Goal: Information Seeking & Learning: Find specific fact

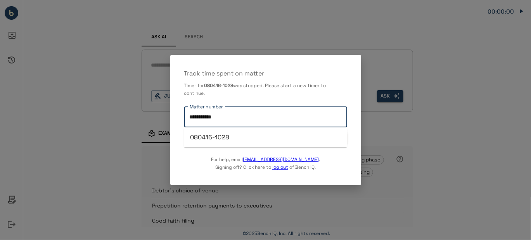
drag, startPoint x: 232, startPoint y: 117, endPoint x: 128, endPoint y: 106, distance: 104.5
click at [131, 106] on div "**********" at bounding box center [265, 120] width 531 height 240
paste input "text"
type input "**********"
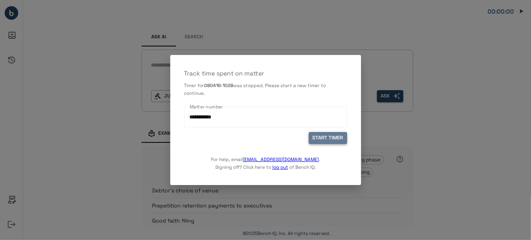
click at [338, 135] on button "START TIMER" at bounding box center [328, 138] width 38 height 12
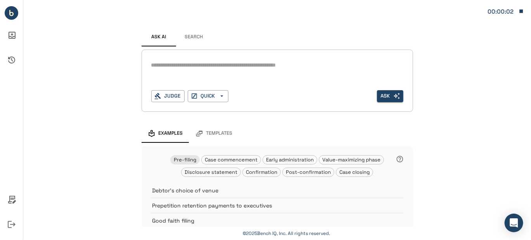
click at [193, 37] on button "Search" at bounding box center [193, 37] width 35 height 19
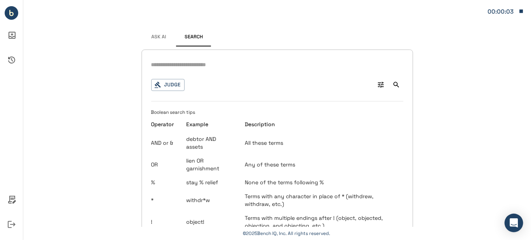
click at [150, 34] on button "Ask AI" at bounding box center [159, 37] width 35 height 19
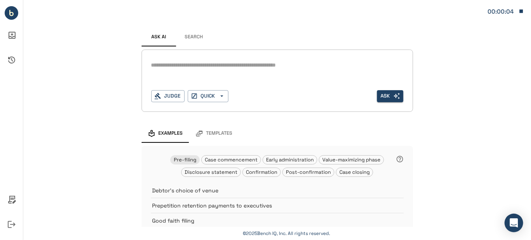
click at [181, 38] on button "Search" at bounding box center [193, 37] width 35 height 19
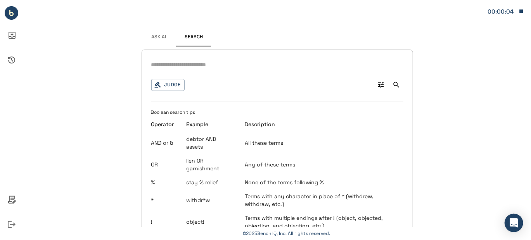
click at [197, 71] on div "Judge 0 Boolean search tips Operator Example Description AND or & debtor AND as…" at bounding box center [277, 178] width 271 height 257
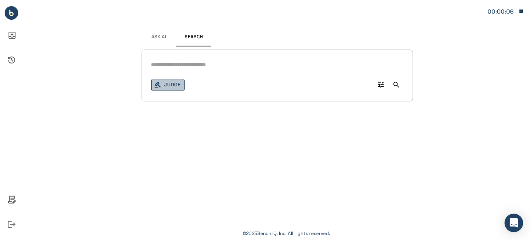
click at [167, 85] on button "Judge" at bounding box center [167, 85] width 33 height 12
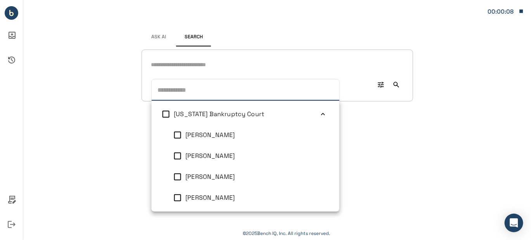
click at [319, 112] on icon at bounding box center [323, 115] width 8 height 8
click at [319, 131] on icon at bounding box center [323, 135] width 8 height 8
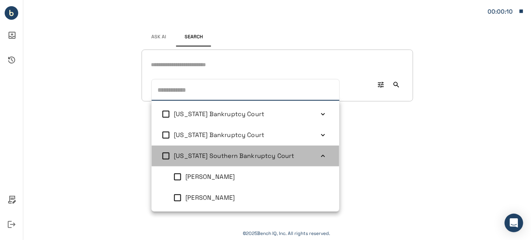
click at [319, 152] on icon at bounding box center [323, 156] width 8 height 8
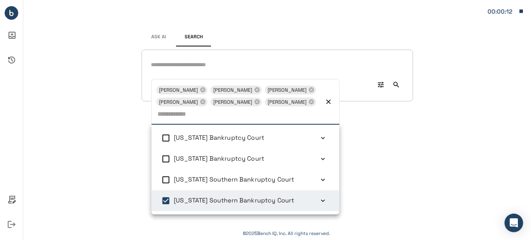
click at [190, 62] on input "text" at bounding box center [277, 64] width 252 height 11
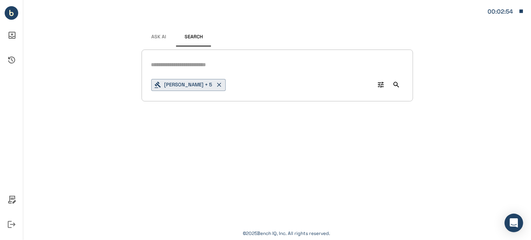
click at [171, 62] on input "text" at bounding box center [277, 64] width 252 height 11
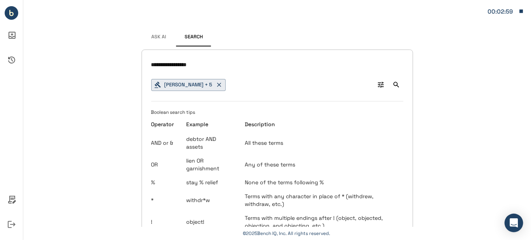
click at [147, 65] on div "**********" at bounding box center [277, 178] width 271 height 257
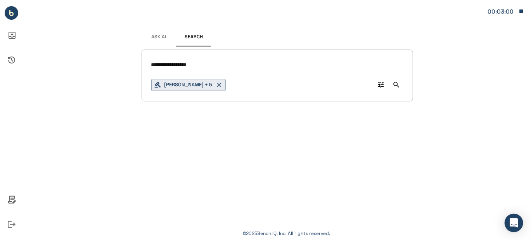
click at [150, 62] on div "**********" at bounding box center [277, 76] width 271 height 52
click at [151, 62] on input "**********" at bounding box center [277, 64] width 252 height 11
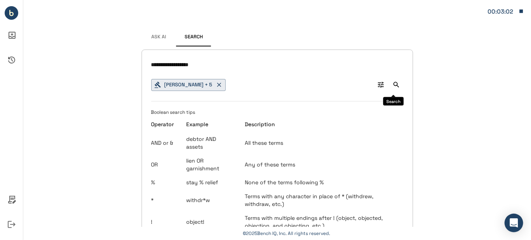
type input "**********"
click at [395, 85] on icon "Search" at bounding box center [396, 85] width 8 height 8
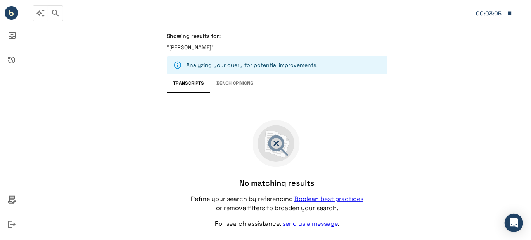
click at [197, 84] on button "Transcripts" at bounding box center [188, 83] width 43 height 19
click at [230, 48] on p ""[PERSON_NAME]"" at bounding box center [277, 47] width 220 height 8
click at [226, 43] on div "Showing results for: "[PERSON_NAME]"" at bounding box center [277, 44] width 220 height 23
click at [238, 85] on button "Bench Opinions" at bounding box center [235, 83] width 49 height 19
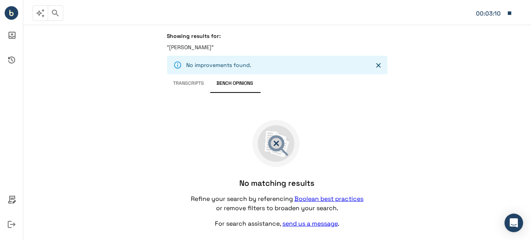
click at [189, 81] on button "Transcripts" at bounding box center [188, 83] width 43 height 19
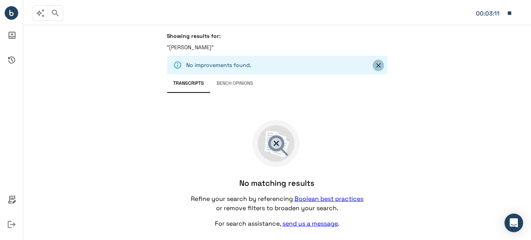
click at [381, 66] on icon "Close" at bounding box center [379, 66] width 8 height 8
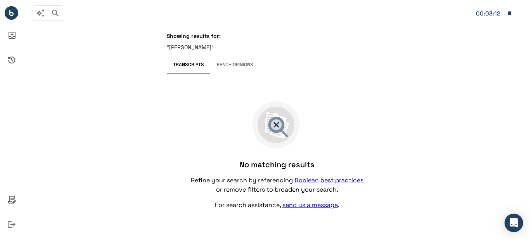
click at [245, 48] on p ""[PERSON_NAME]"" at bounding box center [277, 47] width 220 height 8
click at [230, 45] on p ""[PERSON_NAME]"" at bounding box center [277, 47] width 220 height 8
click at [192, 68] on button "Transcripts" at bounding box center [188, 65] width 43 height 19
click at [235, 45] on p ""[PERSON_NAME]"" at bounding box center [277, 47] width 220 height 8
click at [223, 46] on p ""[PERSON_NAME]"" at bounding box center [277, 47] width 220 height 8
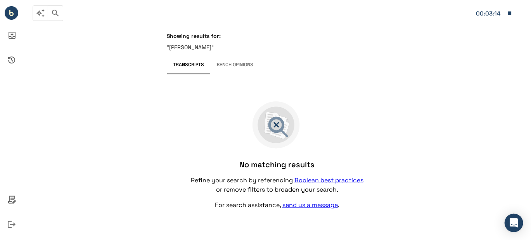
click at [216, 49] on p ""[PERSON_NAME]"" at bounding box center [277, 47] width 220 height 8
click at [220, 46] on p ""[PERSON_NAME]"" at bounding box center [277, 47] width 220 height 8
click at [213, 46] on p ""[PERSON_NAME]"" at bounding box center [277, 47] width 220 height 8
click at [368, 142] on div "No matching results Refine your search by referencing Boolean best practices or…" at bounding box center [277, 155] width 220 height 159
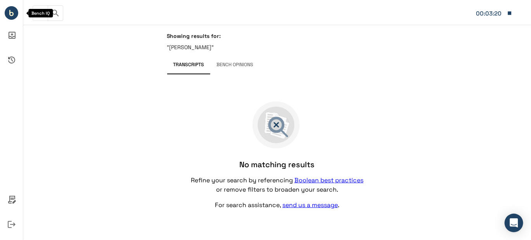
click at [11, 11] on circle "Bench IQ" at bounding box center [12, 13] width 14 height 14
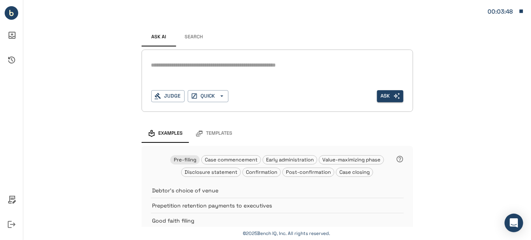
click at [197, 66] on textarea at bounding box center [277, 65] width 252 height 9
click at [167, 95] on button "Judge" at bounding box center [167, 96] width 33 height 12
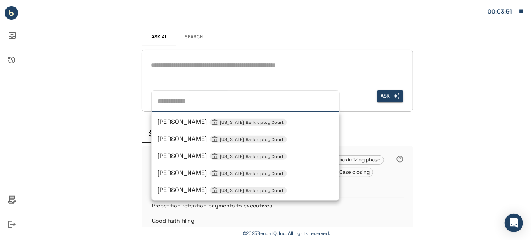
click at [270, 83] on div "*" at bounding box center [277, 71] width 252 height 25
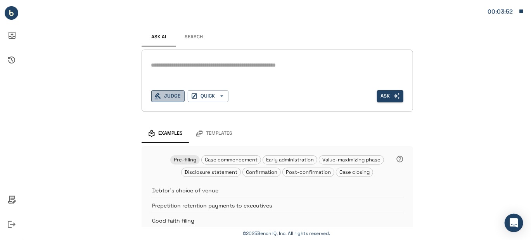
click at [174, 93] on button "Judge" at bounding box center [167, 96] width 33 height 12
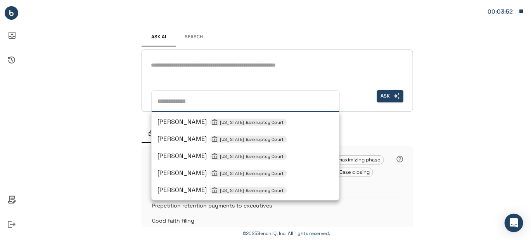
click at [216, 77] on div "*" at bounding box center [277, 71] width 252 height 25
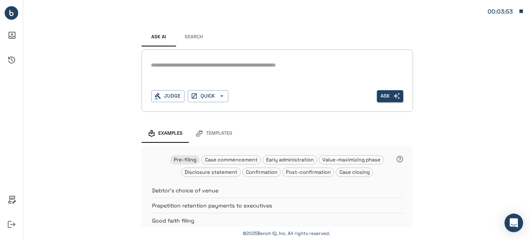
click at [191, 31] on button "Search" at bounding box center [193, 37] width 35 height 19
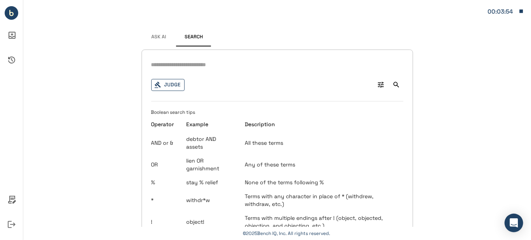
click at [162, 86] on button "Judge" at bounding box center [167, 85] width 33 height 12
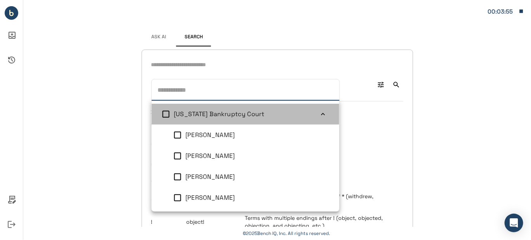
click at [319, 114] on icon at bounding box center [323, 115] width 8 height 8
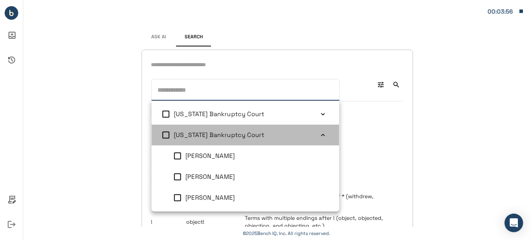
click at [319, 140] on li "[US_STATE] Bankruptcy Court" at bounding box center [245, 135] width 188 height 21
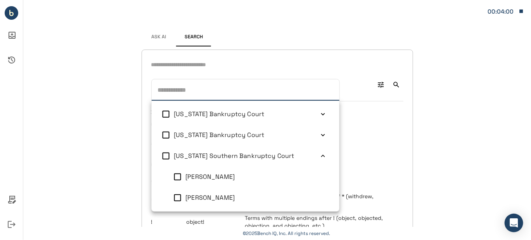
click at [319, 154] on icon at bounding box center [323, 156] width 8 height 8
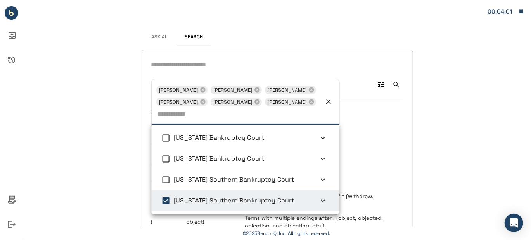
click at [174, 67] on input "text" at bounding box center [277, 64] width 252 height 11
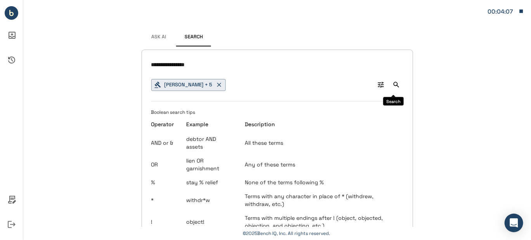
type input "**********"
click at [392, 84] on icon "Search" at bounding box center [396, 85] width 8 height 8
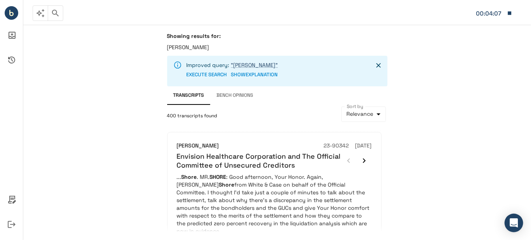
click at [196, 47] on p "[PERSON_NAME]" at bounding box center [277, 47] width 220 height 8
drag, startPoint x: 198, startPoint y: 46, endPoint x: 180, endPoint y: 47, distance: 17.8
click at [180, 47] on p "[PERSON_NAME]" at bounding box center [277, 47] width 220 height 8
click at [378, 66] on icon "Close" at bounding box center [378, 65] width 5 height 5
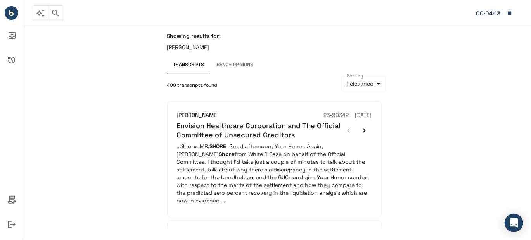
click at [200, 47] on p "[PERSON_NAME]" at bounding box center [277, 47] width 220 height 8
click at [199, 47] on p "[PERSON_NAME]" at bounding box center [277, 47] width 220 height 8
click at [8, 15] on circle "Bench IQ" at bounding box center [12, 13] width 14 height 14
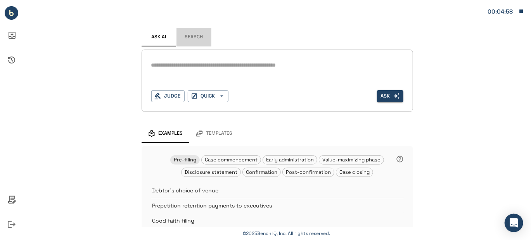
click at [186, 32] on button "Search" at bounding box center [193, 37] width 35 height 19
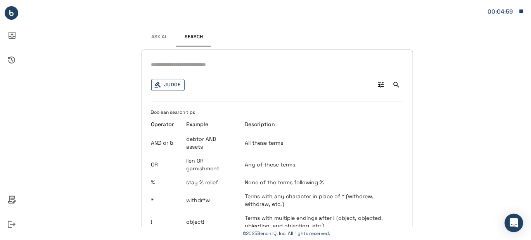
click at [168, 85] on button "Judge" at bounding box center [167, 85] width 33 height 12
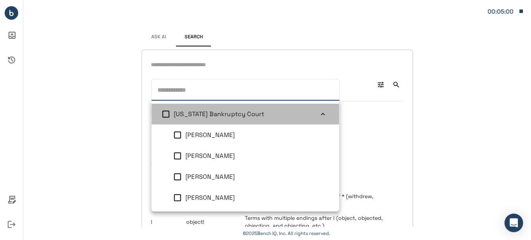
click at [319, 112] on icon at bounding box center [323, 115] width 8 height 8
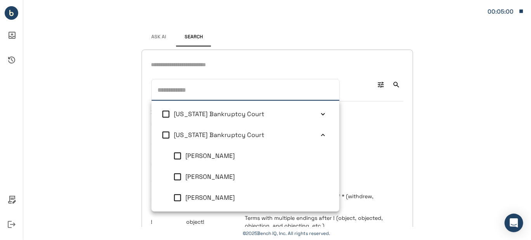
click at [319, 135] on icon at bounding box center [323, 135] width 8 height 8
click at [319, 157] on icon at bounding box center [323, 156] width 8 height 8
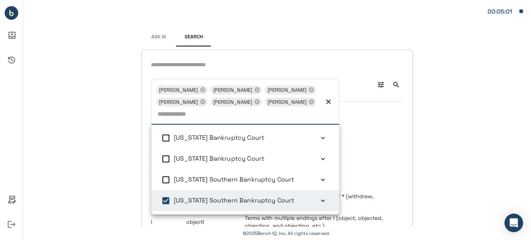
click at [187, 76] on div "[PERSON_NAME] + 5 [PERSON_NAME] [PERSON_NAME] [PERSON_NAME] [PERSON_NAME] [PERS…" at bounding box center [277, 178] width 271 height 257
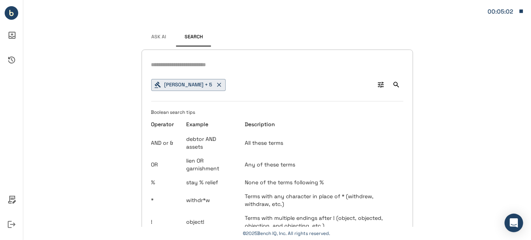
click at [189, 70] on input "text" at bounding box center [277, 64] width 252 height 11
type input "**********"
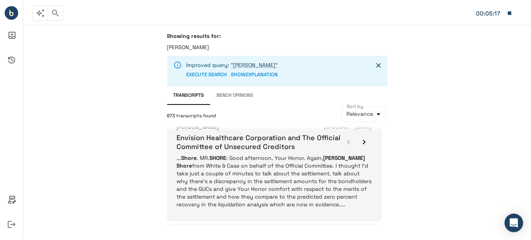
scroll to position [620, 0]
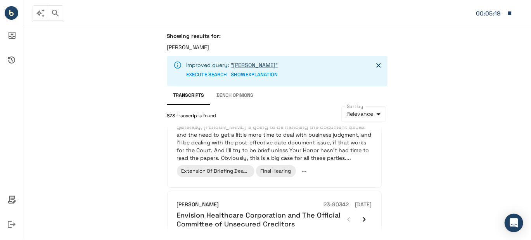
click at [212, 46] on p "[PERSON_NAME]" at bounding box center [277, 47] width 220 height 8
click at [202, 48] on p "[PERSON_NAME]" at bounding box center [277, 47] width 220 height 8
click at [199, 47] on p "[PERSON_NAME]" at bounding box center [277, 47] width 220 height 8
click at [198, 46] on p "[PERSON_NAME]" at bounding box center [277, 47] width 220 height 8
click at [243, 62] on link ""[PERSON_NAME]"" at bounding box center [254, 65] width 47 height 7
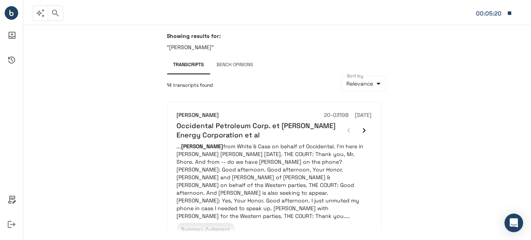
click at [206, 44] on p ""[PERSON_NAME]"" at bounding box center [277, 47] width 220 height 8
click at [201, 45] on p ""[PERSON_NAME]"" at bounding box center [277, 47] width 220 height 8
click at [195, 47] on p ""[PERSON_NAME]"" at bounding box center [277, 47] width 220 height 8
click at [187, 47] on p ""[PERSON_NAME]"" at bounding box center [277, 47] width 220 height 8
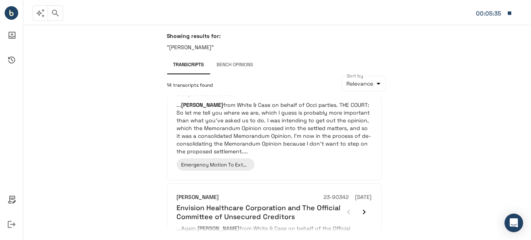
scroll to position [388, 0]
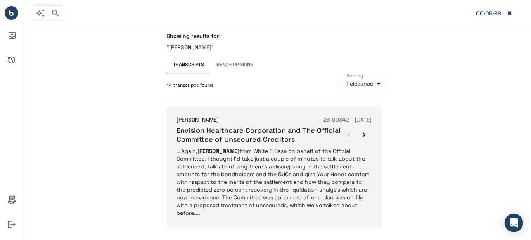
click at [274, 149] on p "...Again, [PERSON_NAME] from White & Case on behalf of the Official Committee. …" at bounding box center [274, 182] width 195 height 70
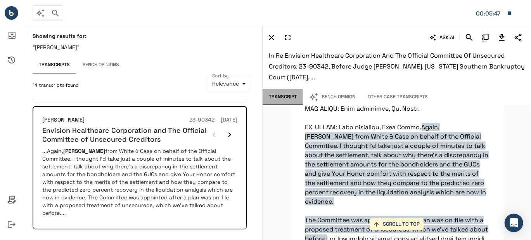
click at [285, 97] on button "Transcript" at bounding box center [282, 97] width 40 height 16
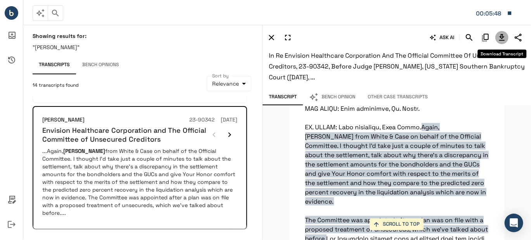
click at [499, 37] on icon "Download Transcript" at bounding box center [501, 37] width 9 height 9
click at [58, 17] on icon "button" at bounding box center [55, 13] width 9 height 9
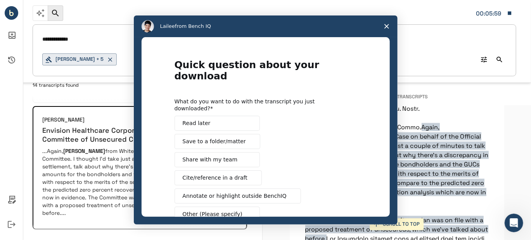
scroll to position [0, 0]
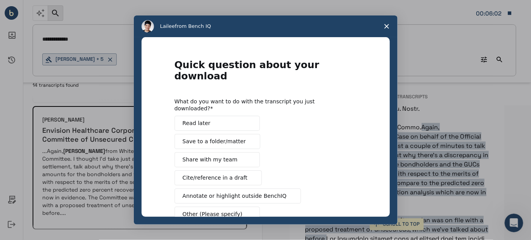
click at [387, 25] on icon "Close survey" at bounding box center [386, 26] width 5 height 5
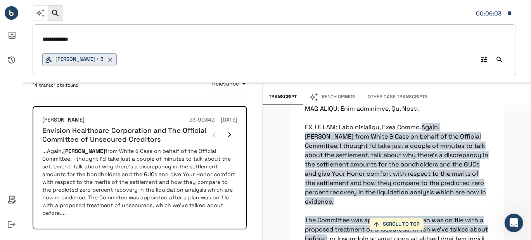
click at [98, 38] on input "**********" at bounding box center [274, 39] width 464 height 11
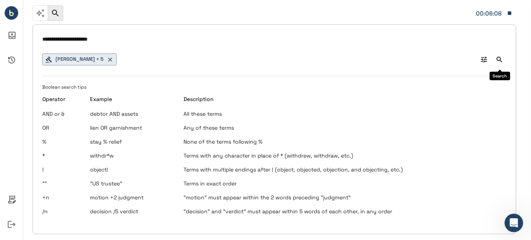
type input "**********"
click at [502, 60] on icon "Search" at bounding box center [500, 60] width 8 height 8
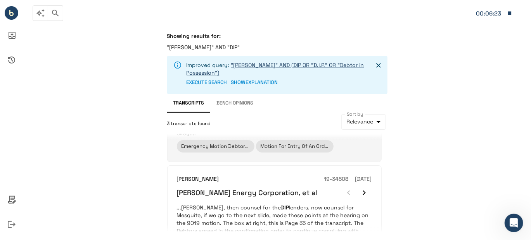
scroll to position [144, 0]
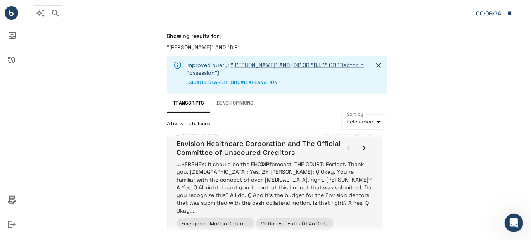
click at [259, 171] on p "...HERSHEY: It should be the EHC DIP forecast. THE COURT: Perfect. Thank you. […" at bounding box center [274, 188] width 195 height 54
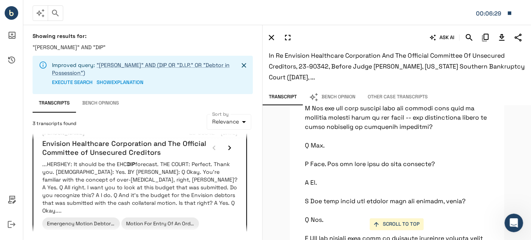
scroll to position [13126, 0]
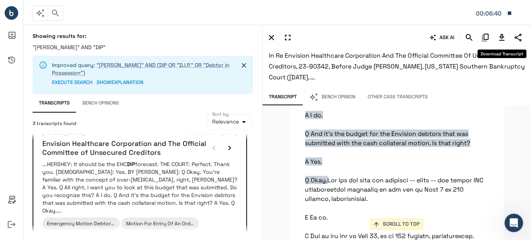
click at [503, 36] on icon "Download Transcript" at bounding box center [501, 37] width 5 height 7
click at [150, 64] on link ""[PERSON_NAME]" AND (DIP OR "D.I.P." OR "Debtor in Possession")" at bounding box center [141, 69] width 178 height 15
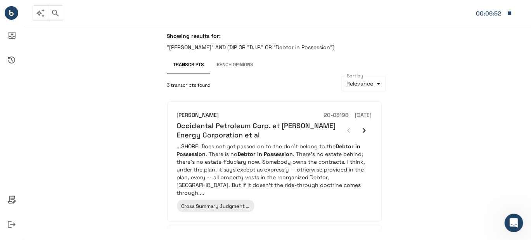
click at [338, 46] on p ""[PERSON_NAME]" AND (DIP OR "D.I.P." OR "Debtor in Possession")" at bounding box center [277, 47] width 220 height 8
click at [322, 44] on p ""[PERSON_NAME]" AND (DIP OR "D.I.P." OR "Debtor in Possession")" at bounding box center [277, 47] width 220 height 8
click at [318, 48] on p ""[PERSON_NAME]" AND (DIP OR "D.I.P." OR "Debtor in Possession")" at bounding box center [277, 47] width 220 height 8
click at [321, 48] on p ""[PERSON_NAME]" AND (DIP OR "D.I.P." OR "Debtor in Possession")" at bounding box center [277, 47] width 220 height 8
click at [313, 48] on p ""[PERSON_NAME]" AND (DIP OR "D.I.P." OR "Debtor in Possession")" at bounding box center [277, 47] width 220 height 8
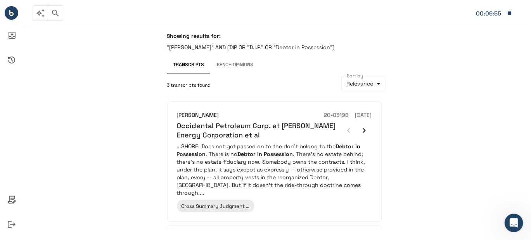
click at [303, 51] on p ""[PERSON_NAME]" AND (DIP OR "D.I.P." OR "Debtor in Possession")" at bounding box center [277, 47] width 220 height 8
click at [238, 43] on div "Showing results for: "[PERSON_NAME]" AND (DIP OR "D.I.P." OR "Debtor in Possess…" at bounding box center [277, 44] width 220 height 23
click at [191, 46] on p ""[PERSON_NAME]" AND (DIP OR "D.I.P." OR "Debtor in Possession")" at bounding box center [277, 47] width 220 height 8
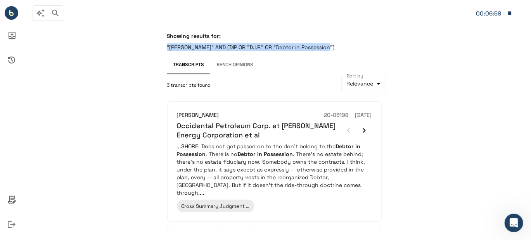
drag, startPoint x: 332, startPoint y: 48, endPoint x: 109, endPoint y: 45, distance: 223.8
click at [109, 45] on div "Showing results for: "[PERSON_NAME]" AND (DIP OR "D.I.P." OR "Debtor in Possess…" at bounding box center [277, 133] width 508 height 216
copy p ""[PERSON_NAME]" AND (DIP OR "D.I.P." OR "Debtor in Possession")"
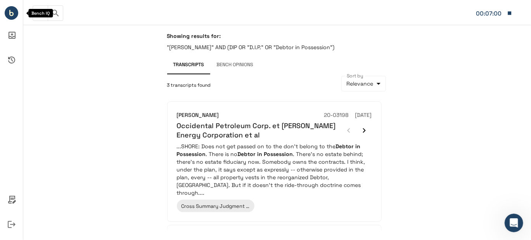
click at [14, 14] on circle "Bench IQ" at bounding box center [12, 13] width 14 height 14
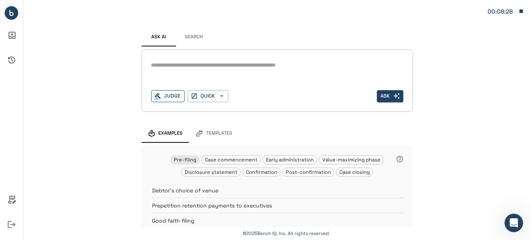
click at [168, 94] on button "Judge" at bounding box center [167, 96] width 33 height 12
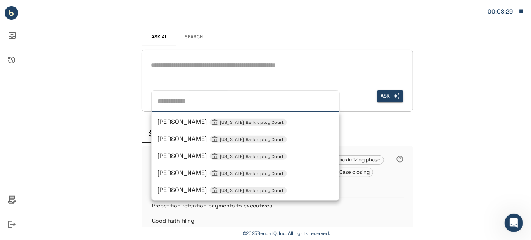
click at [279, 69] on textarea at bounding box center [277, 65] width 252 height 9
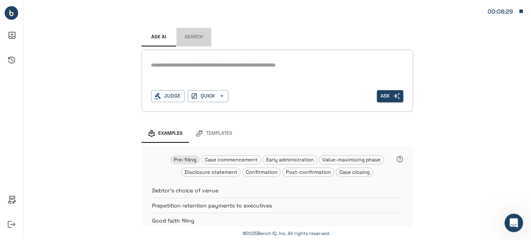
click at [189, 41] on button "Search" at bounding box center [193, 37] width 35 height 19
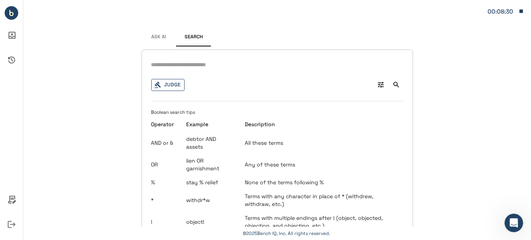
click at [173, 82] on button "Judge" at bounding box center [167, 85] width 33 height 12
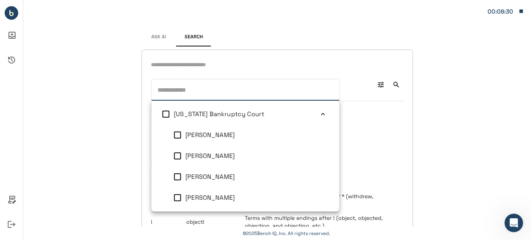
click at [321, 114] on icon at bounding box center [323, 114] width 4 height 2
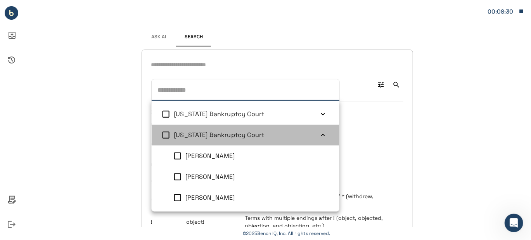
click at [319, 134] on icon at bounding box center [323, 135] width 8 height 8
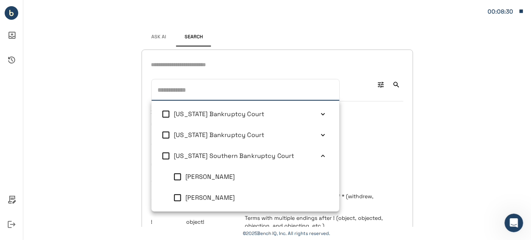
click at [319, 153] on icon at bounding box center [323, 156] width 8 height 8
click at [321, 176] on icon at bounding box center [323, 177] width 4 height 2
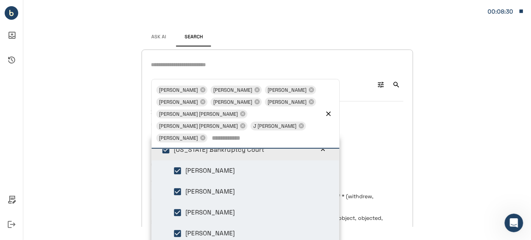
click at [319, 149] on icon at bounding box center [323, 150] width 8 height 8
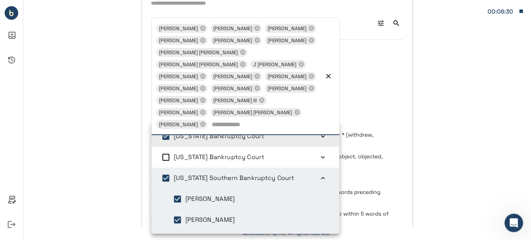
scroll to position [78, 0]
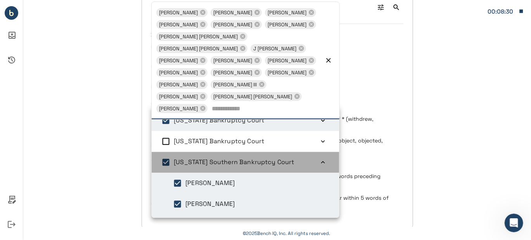
click at [319, 161] on icon at bounding box center [323, 163] width 8 height 8
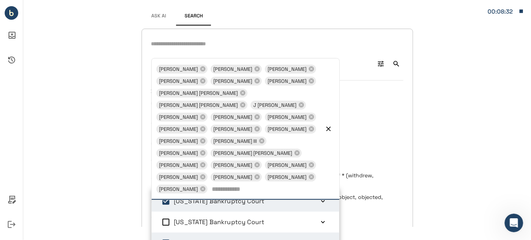
scroll to position [0, 0]
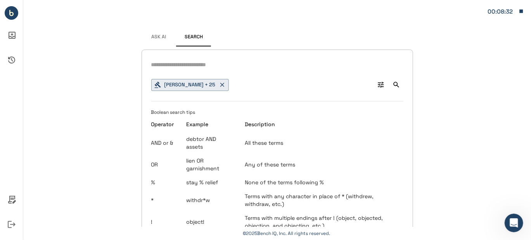
click at [175, 66] on input "text" at bounding box center [277, 64] width 252 height 11
paste input "**********"
drag, startPoint x: 315, startPoint y: 65, endPoint x: 195, endPoint y: 65, distance: 119.8
click at [195, 65] on input "**********" at bounding box center [277, 64] width 252 height 11
type input "**********"
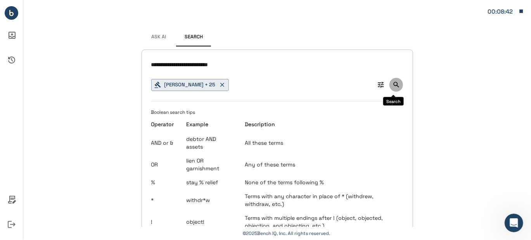
click at [394, 85] on icon "Search" at bounding box center [396, 85] width 6 height 6
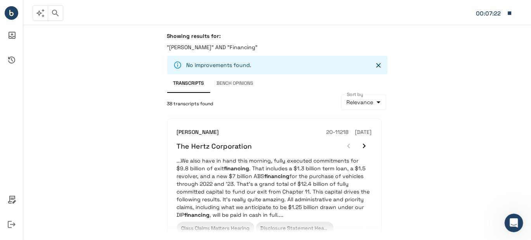
scroll to position [143, 0]
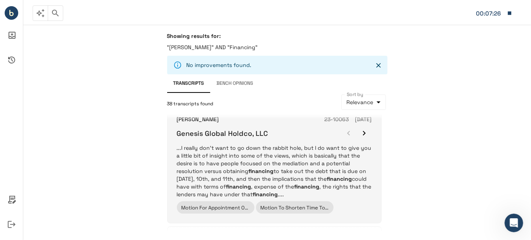
click at [266, 162] on p "...I really don't want to go down the rabbit hole, but I do want to give you a …" at bounding box center [274, 171] width 195 height 54
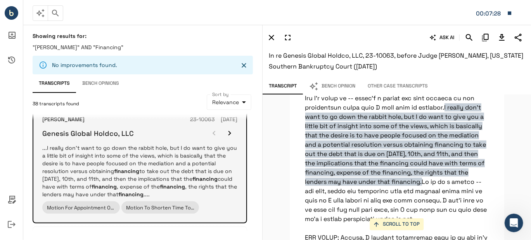
scroll to position [5868, 0]
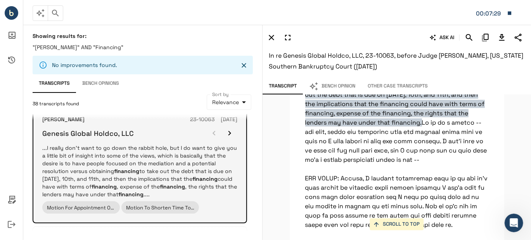
click at [227, 130] on icon "button" at bounding box center [229, 133] width 9 height 9
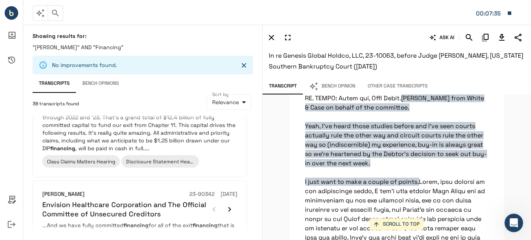
scroll to position [388, 0]
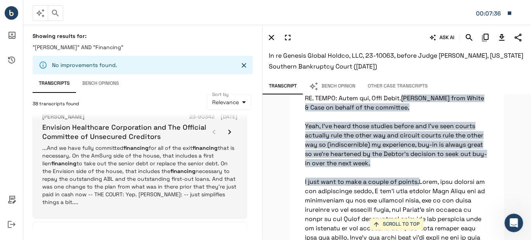
click at [142, 160] on p "...And we have fully committed financing for all of the exit financing that is …" at bounding box center [139, 175] width 195 height 62
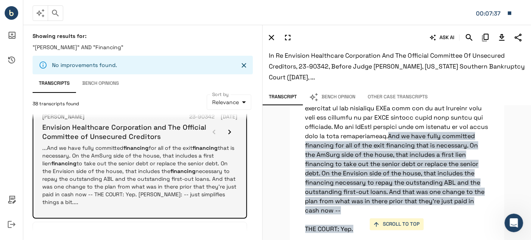
scroll to position [3022, 0]
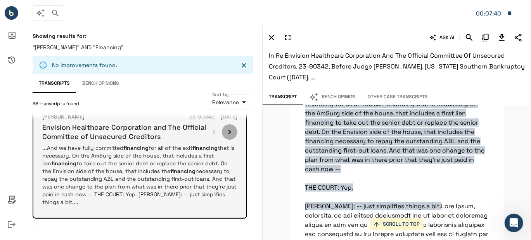
click at [232, 131] on icon "button" at bounding box center [229, 132] width 9 height 9
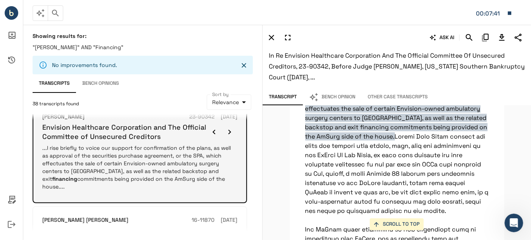
click at [231, 131] on icon "button" at bounding box center [229, 132] width 9 height 9
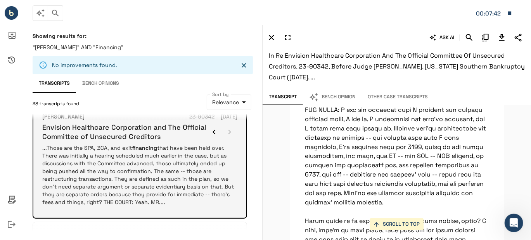
scroll to position [9032, 0]
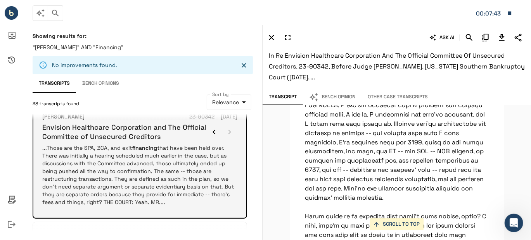
click at [231, 131] on div at bounding box center [221, 132] width 31 height 16
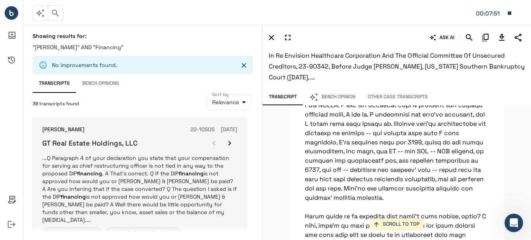
scroll to position [1136, 0]
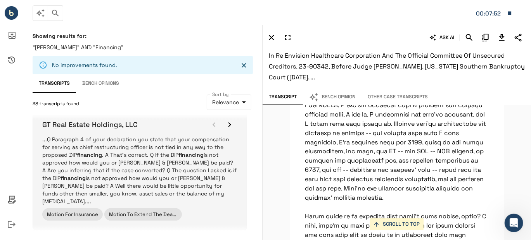
click at [162, 149] on p "...Q Paragraph 4 of your declaration you state that your compensation for servi…" at bounding box center [139, 171] width 195 height 70
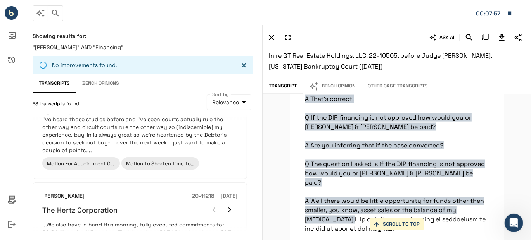
scroll to position [128, 0]
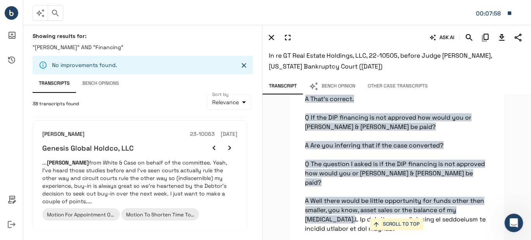
click at [119, 52] on div ""[PERSON_NAME]" AND "Financing"" at bounding box center [143, 49] width 220 height 12
click at [243, 66] on icon "Close" at bounding box center [244, 65] width 5 height 5
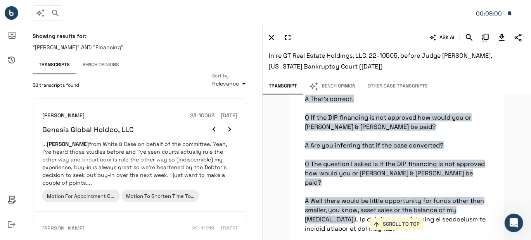
drag, startPoint x: 115, startPoint y: 49, endPoint x: 120, endPoint y: 49, distance: 5.0
click at [116, 49] on p ""[PERSON_NAME]" AND "Financing"" at bounding box center [143, 47] width 220 height 8
click at [103, 48] on p ""[PERSON_NAME]" AND "Financing"" at bounding box center [143, 47] width 220 height 8
click at [68, 46] on p ""[PERSON_NAME]" AND "Financing"" at bounding box center [143, 47] width 220 height 8
click at [13, 9] on circle "Bench IQ" at bounding box center [12, 13] width 14 height 14
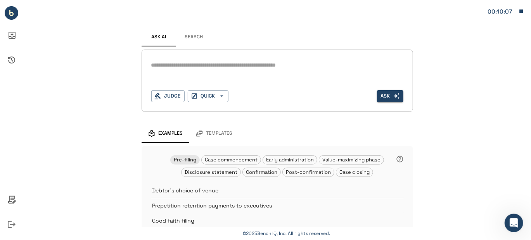
click at [194, 41] on button "Search" at bounding box center [193, 37] width 35 height 19
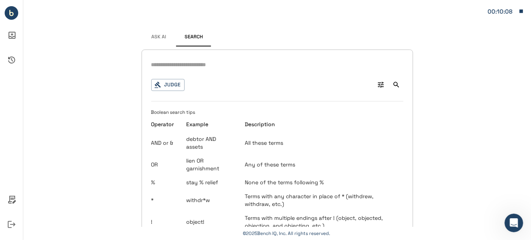
click at [174, 66] on input "text" at bounding box center [277, 64] width 252 height 11
type input "**********"
click at [164, 83] on button "Judge" at bounding box center [167, 85] width 33 height 12
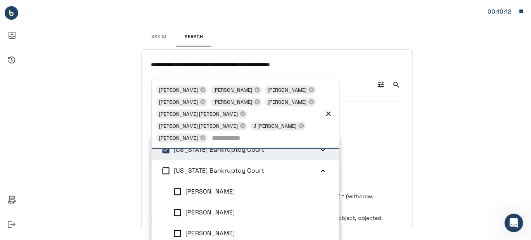
click at [319, 168] on icon at bounding box center [323, 171] width 8 height 8
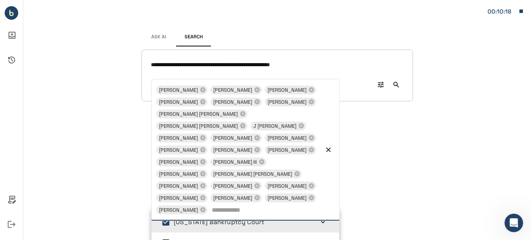
click at [393, 84] on icon "Search" at bounding box center [396, 85] width 8 height 8
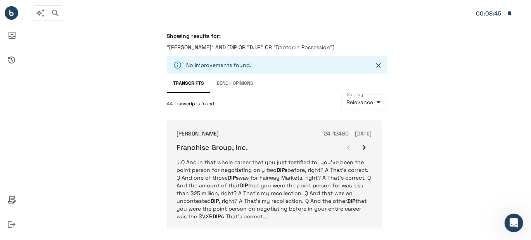
click at [365, 146] on icon "button" at bounding box center [363, 147] width 9 height 9
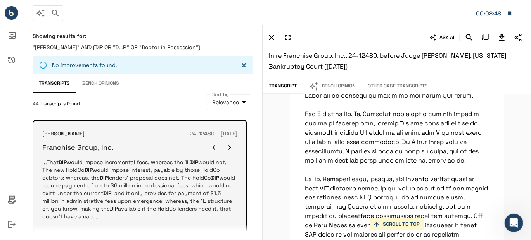
click at [227, 146] on icon "button" at bounding box center [229, 147] width 9 height 9
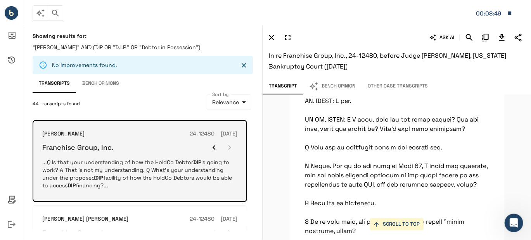
scroll to position [7743, 0]
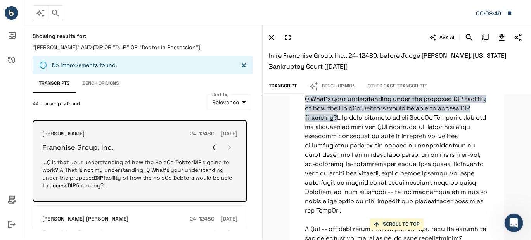
click at [227, 146] on div at bounding box center [221, 148] width 31 height 16
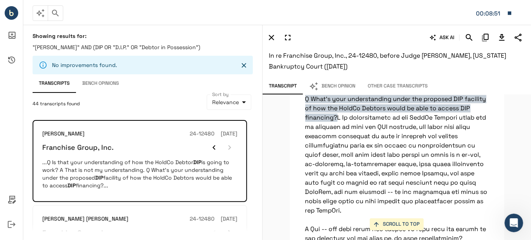
click at [244, 64] on icon "Close" at bounding box center [244, 66] width 8 height 8
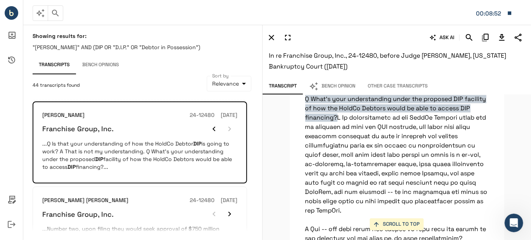
click at [131, 50] on p ""[PERSON_NAME]" AND (DIP OR "D.I.P." OR "Debtor in Possession")" at bounding box center [143, 47] width 220 height 8
click at [8, 10] on circle "Bench IQ" at bounding box center [12, 13] width 14 height 14
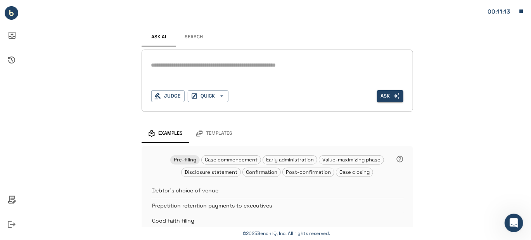
click at [187, 38] on button "Search" at bounding box center [193, 37] width 35 height 19
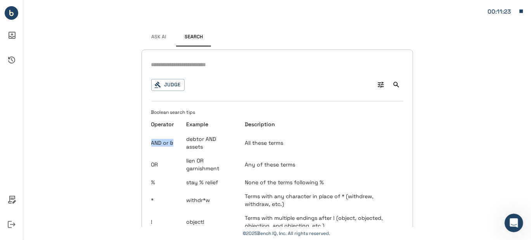
drag, startPoint x: 169, startPoint y: 142, endPoint x: 148, endPoint y: 142, distance: 20.9
click at [151, 142] on td "AND or &" at bounding box center [165, 143] width 29 height 22
drag, startPoint x: 148, startPoint y: 142, endPoint x: 167, endPoint y: 144, distance: 19.1
click at [167, 144] on td "AND or &" at bounding box center [165, 143] width 29 height 22
click at [169, 144] on td "AND or &" at bounding box center [165, 143] width 29 height 22
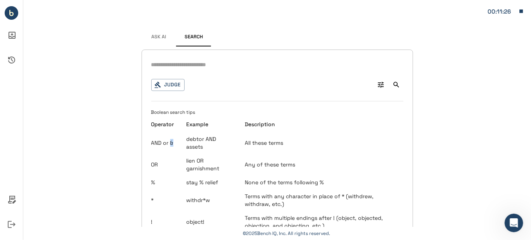
click at [168, 142] on td "AND or &" at bounding box center [165, 143] width 29 height 22
copy td "&"
click at [154, 60] on input "text" at bounding box center [277, 64] width 252 height 11
type input "**********"
click at [169, 86] on button "Judge" at bounding box center [167, 85] width 33 height 12
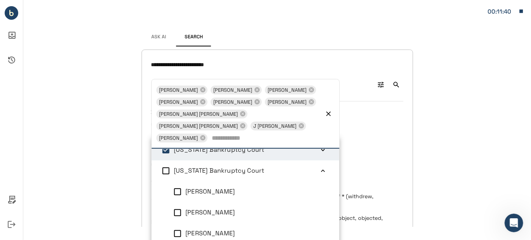
click at [319, 171] on icon at bounding box center [323, 171] width 8 height 8
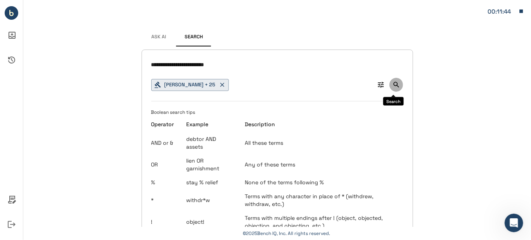
click at [395, 83] on icon "Search" at bounding box center [396, 85] width 8 height 8
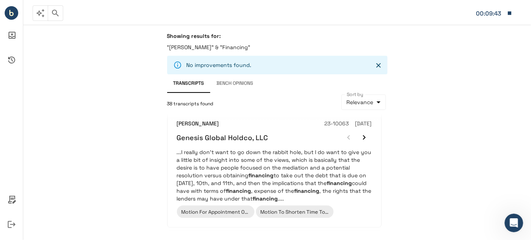
scroll to position [155, 0]
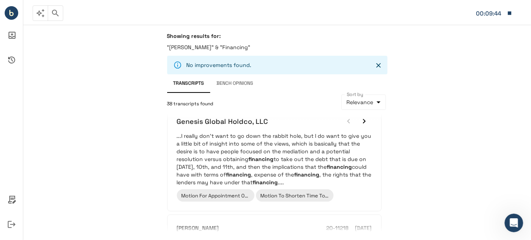
click at [285, 152] on p "...I really don't want to go down the rabbit hole, but I do want to give you a …" at bounding box center [274, 159] width 195 height 54
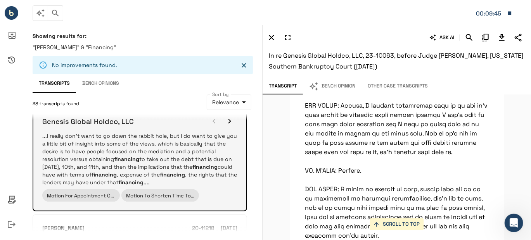
click at [230, 121] on icon "button" at bounding box center [229, 121] width 3 height 5
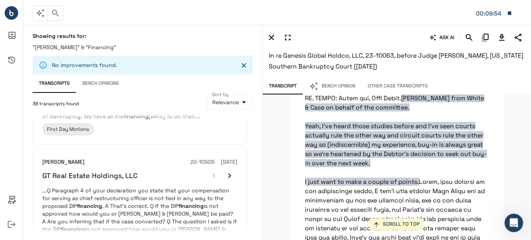
scroll to position [1129, 0]
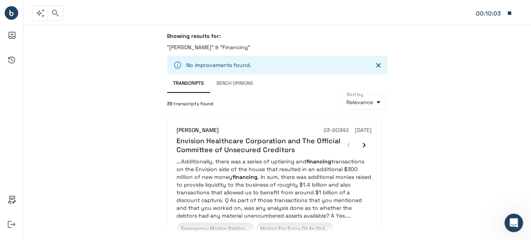
scroll to position [1104, 0]
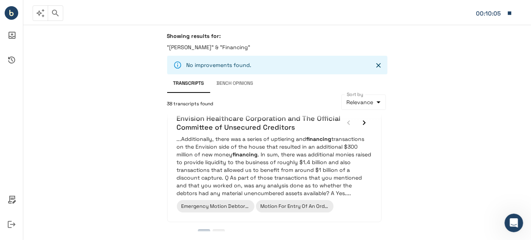
click at [216, 230] on button "3" at bounding box center [218, 236] width 12 height 12
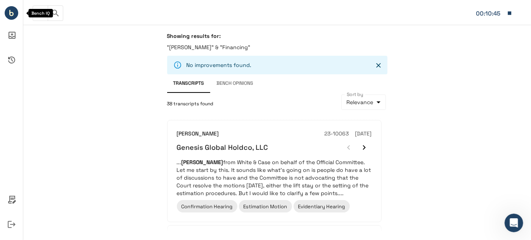
click at [16, 16] on circle "Bench IQ" at bounding box center [12, 13] width 14 height 14
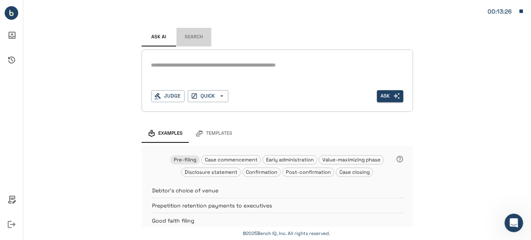
click at [195, 39] on button "Search" at bounding box center [193, 37] width 35 height 19
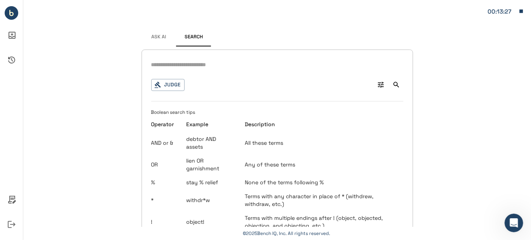
click at [185, 65] on input "text" at bounding box center [277, 64] width 252 height 11
type input "**********"
click at [166, 85] on button "Judge" at bounding box center [167, 85] width 33 height 12
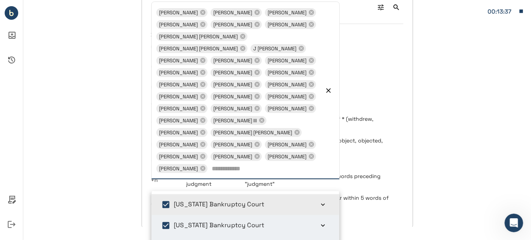
click at [399, 98] on td "None of the terms following %" at bounding box center [321, 105] width 164 height 14
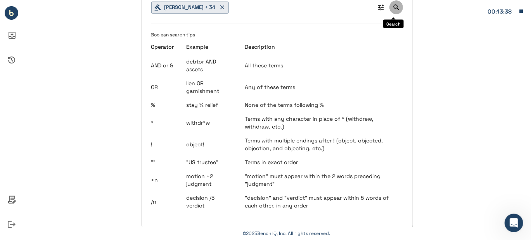
click at [394, 7] on icon "Search" at bounding box center [396, 8] width 6 height 6
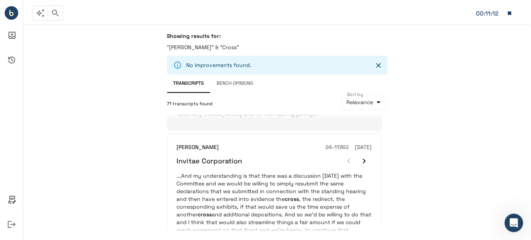
scroll to position [465, 0]
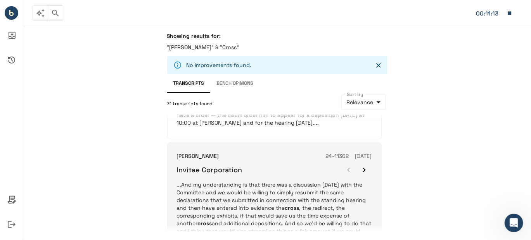
click at [242, 200] on p "...And my understanding is that there was a discussion [DATE] with the Committe…" at bounding box center [274, 216] width 195 height 70
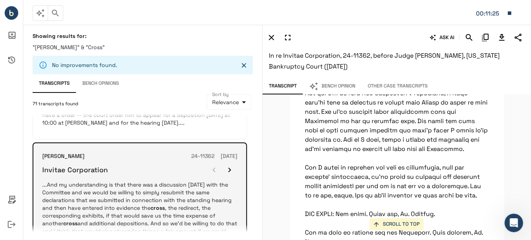
click at [230, 169] on icon "button" at bounding box center [229, 170] width 9 height 9
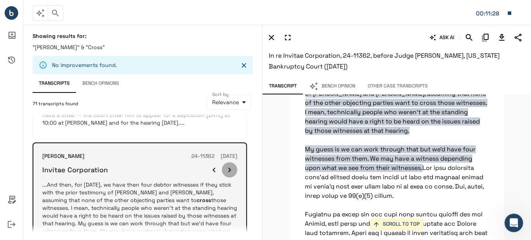
click at [228, 168] on icon "button" at bounding box center [229, 170] width 9 height 9
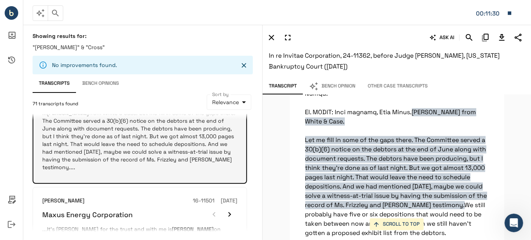
scroll to position [543, 0]
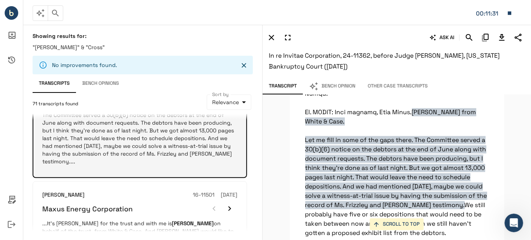
click at [152, 147] on p "... [PERSON_NAME] from White & Case. Let me fill in some of the gaps there. The…" at bounding box center [139, 135] width 195 height 62
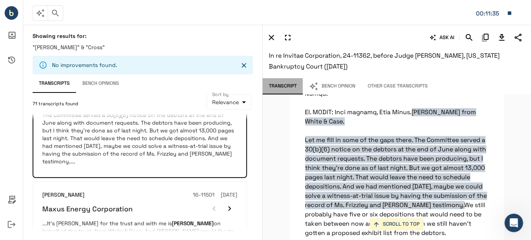
click at [281, 87] on button "Transcript" at bounding box center [282, 86] width 40 height 16
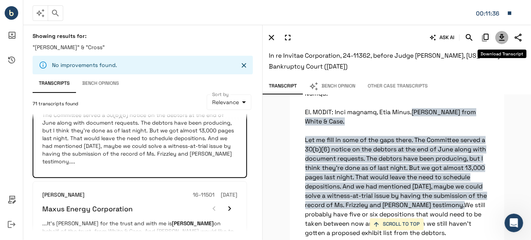
click at [501, 34] on icon "Download Transcript" at bounding box center [501, 37] width 5 height 7
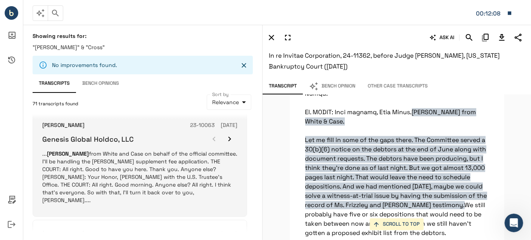
scroll to position [775, 0]
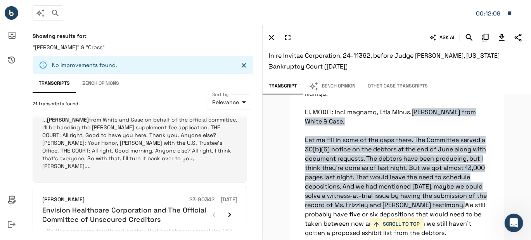
click at [136, 140] on p "... [PERSON_NAME] from White and Case on behalf of the official committee. I’ll…" at bounding box center [139, 143] width 195 height 54
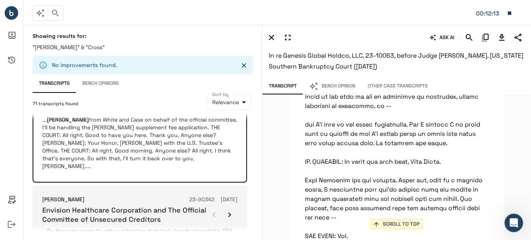
scroll to position [853, 0]
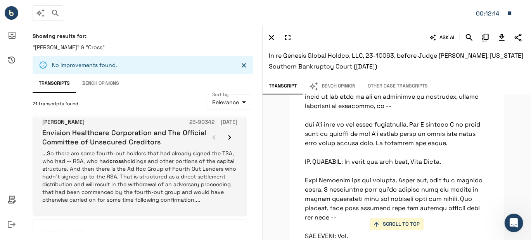
click at [139, 155] on p "...So there are some fourth-out holders that had already signed the TSA, who ha…" at bounding box center [139, 177] width 195 height 54
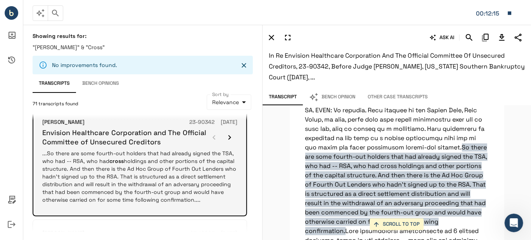
scroll to position [2124, 0]
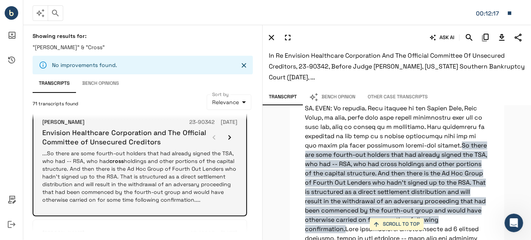
click at [230, 135] on icon "button" at bounding box center [229, 137] width 3 height 5
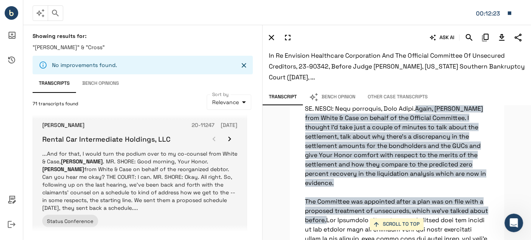
scroll to position [1092, 0]
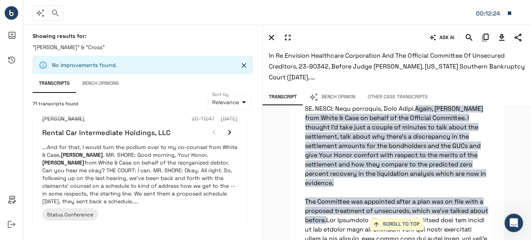
click at [159, 240] on icon "Go to next page" at bounding box center [158, 244] width 8 height 8
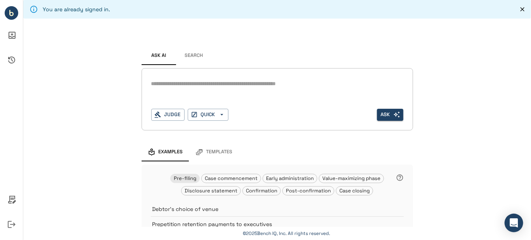
click at [190, 53] on button "Search" at bounding box center [193, 56] width 35 height 19
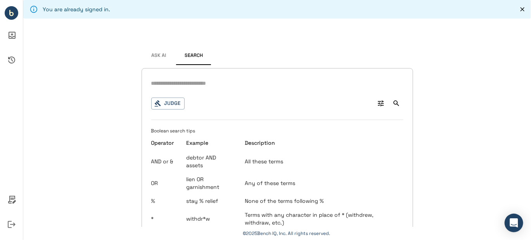
click at [160, 82] on input "text" at bounding box center [277, 83] width 252 height 11
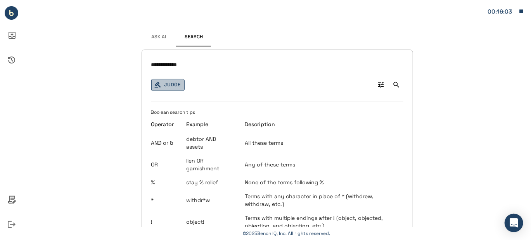
click at [170, 85] on button "Judge" at bounding box center [167, 85] width 33 height 12
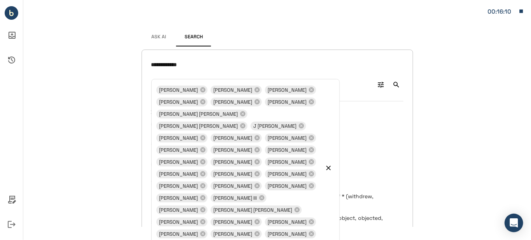
click at [196, 64] on input "**********" at bounding box center [277, 64] width 252 height 11
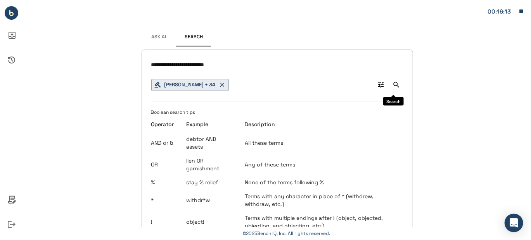
type input "**********"
click at [392, 81] on icon "Search" at bounding box center [396, 85] width 8 height 8
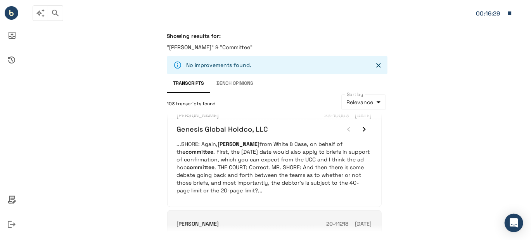
scroll to position [853, 0]
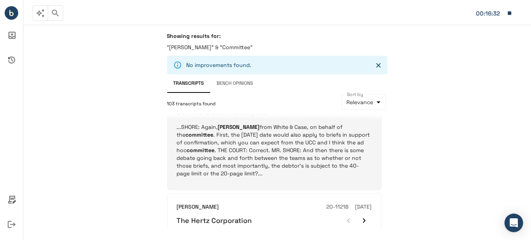
click at [301, 137] on p "...SHORE: Again, Chris Shore from White & Case, on behalf of the committee . Fi…" at bounding box center [274, 150] width 195 height 54
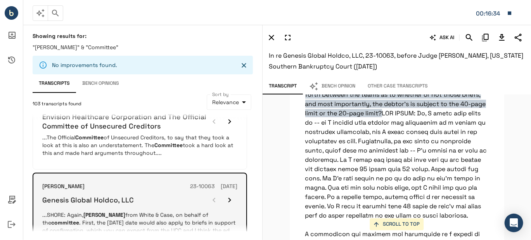
scroll to position [775, 0]
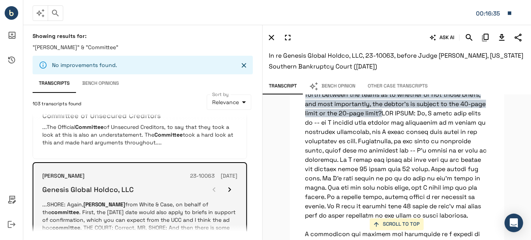
click at [229, 185] on icon "button" at bounding box center [229, 189] width 9 height 9
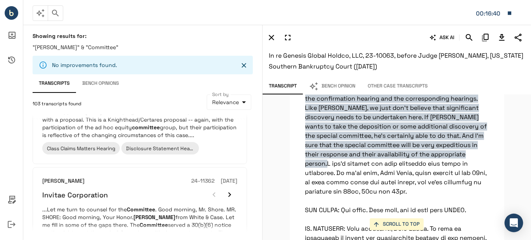
scroll to position [1073, 0]
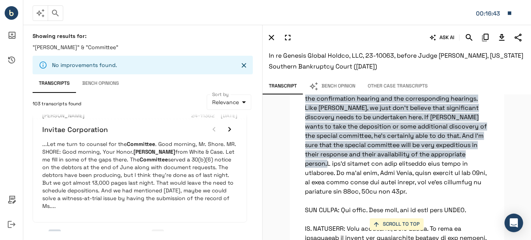
click at [156, 232] on icon "Go to next page" at bounding box center [158, 236] width 8 height 8
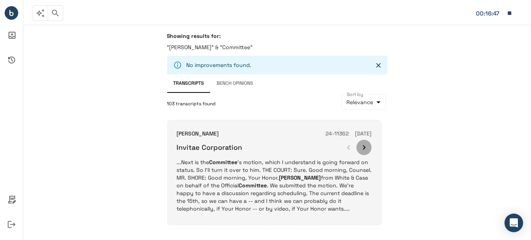
click at [362, 145] on icon "button" at bounding box center [363, 147] width 9 height 9
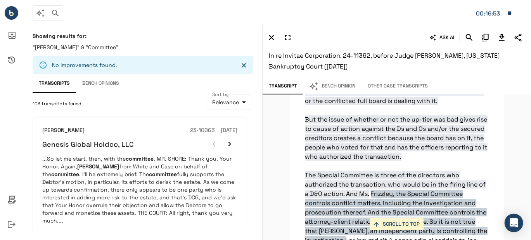
scroll to position [465, 0]
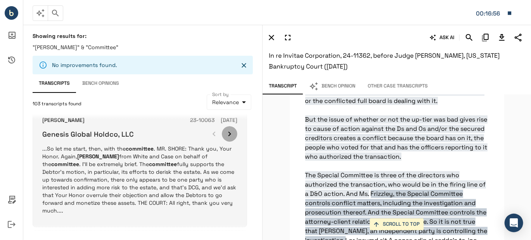
click at [228, 130] on icon "button" at bounding box center [229, 134] width 9 height 9
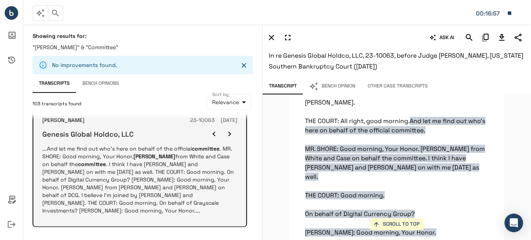
scroll to position [188, 0]
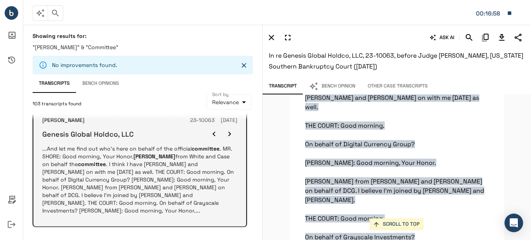
click at [227, 130] on icon "button" at bounding box center [229, 134] width 9 height 9
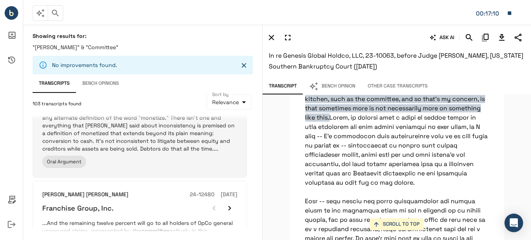
scroll to position [1053, 0]
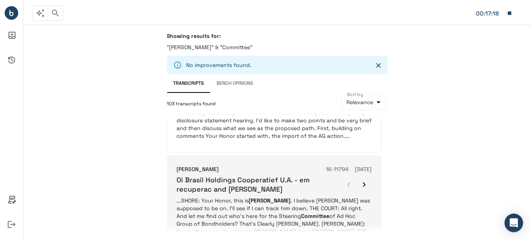
scroll to position [155, 0]
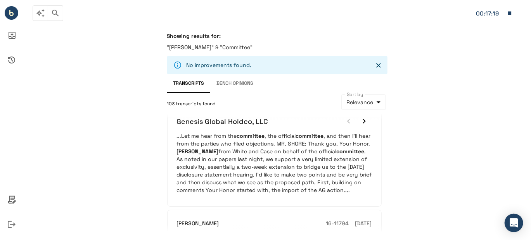
drag, startPoint x: 243, startPoint y: 48, endPoint x: 238, endPoint y: 48, distance: 4.7
click at [240, 48] on p ""Chris Shore" & "Committee"" at bounding box center [277, 47] width 220 height 8
click at [237, 47] on p ""Chris Shore" & "Committee"" at bounding box center [277, 47] width 220 height 8
drag, startPoint x: 239, startPoint y: 45, endPoint x: 154, endPoint y: 47, distance: 85.3
click at [154, 47] on div "Showing results for: "Chris Shore" & "Committee" No improvements found. Transcr…" at bounding box center [277, 133] width 508 height 216
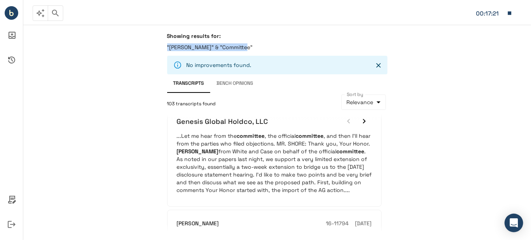
copy p ""Chris Shore" & "Committee""
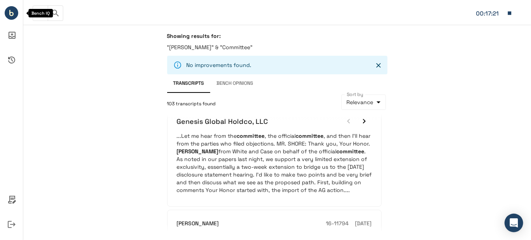
click at [12, 14] on icon "Bench IQ" at bounding box center [11, 14] width 4 height 4
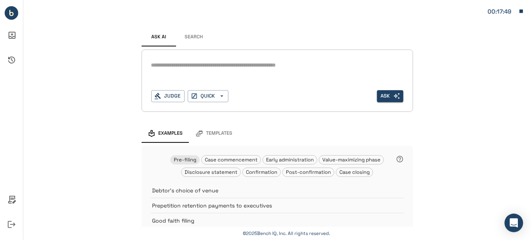
click at [187, 36] on button "Search" at bounding box center [193, 37] width 35 height 19
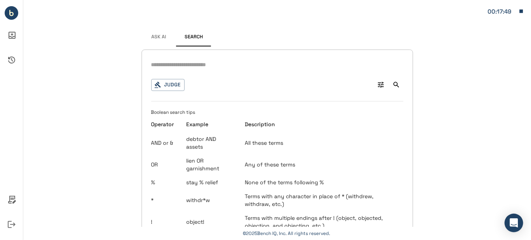
click at [155, 64] on input "text" at bounding box center [277, 64] width 252 height 11
type input "**********"
click at [159, 81] on button "Judge" at bounding box center [167, 85] width 33 height 12
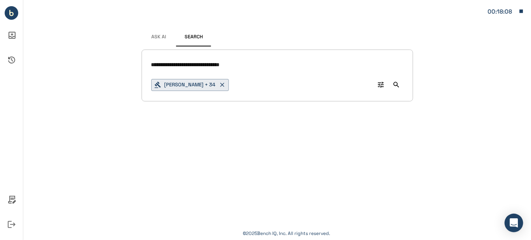
click at [451, 112] on div "**********" at bounding box center [277, 57] width 508 height 114
click at [398, 85] on icon "Search" at bounding box center [396, 85] width 8 height 8
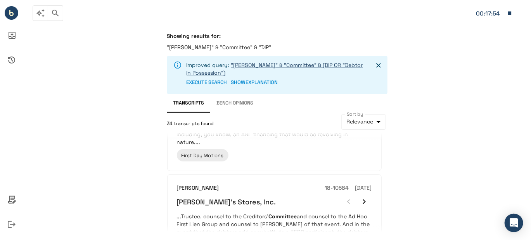
scroll to position [1171, 0]
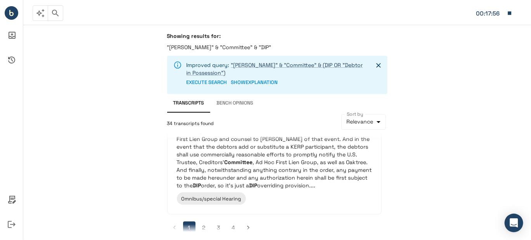
click at [202, 222] on button "2" at bounding box center [204, 228] width 12 height 12
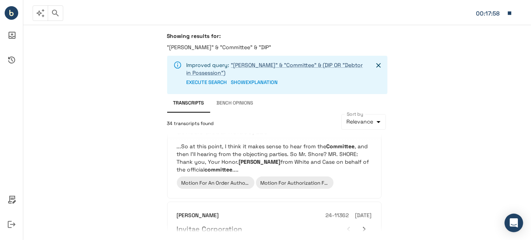
scroll to position [155, 0]
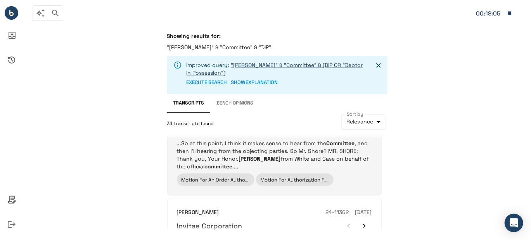
click at [309, 157] on p "...So at this point, I think it makes sense to hear from the Committee , and th…" at bounding box center [274, 155] width 195 height 31
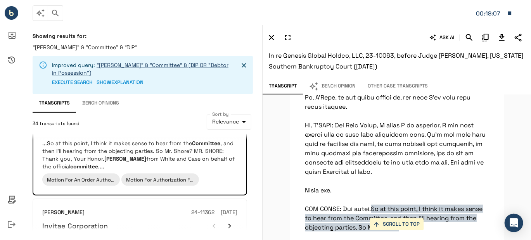
scroll to position [17317, 0]
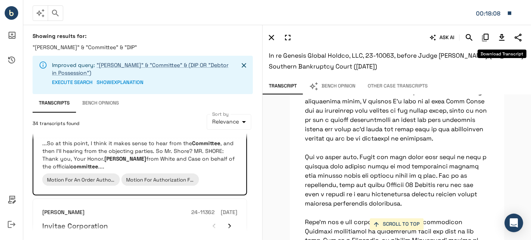
click at [501, 36] on icon "Download Transcript" at bounding box center [501, 37] width 5 height 7
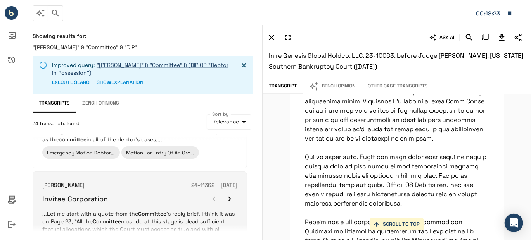
scroll to position [543, 0]
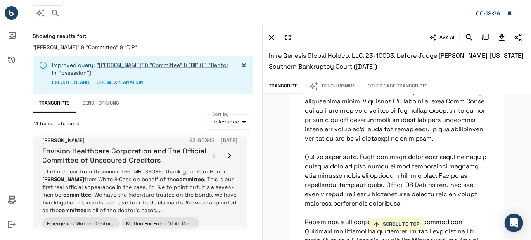
click at [176, 178] on em "committee" at bounding box center [190, 179] width 28 height 7
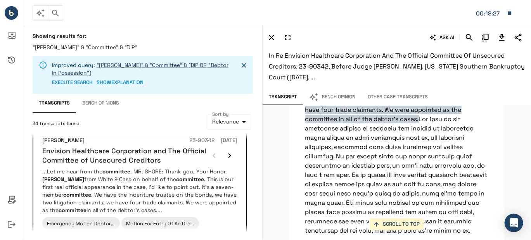
scroll to position [30269, 0]
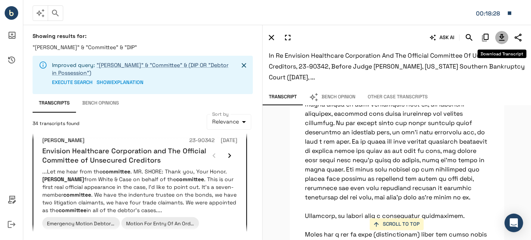
click at [498, 39] on icon "Download Transcript" at bounding box center [501, 37] width 9 height 9
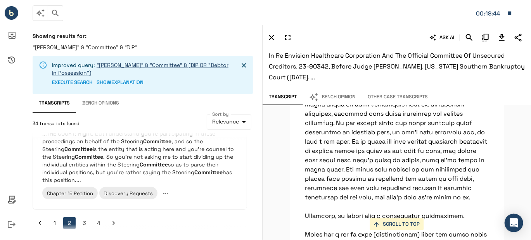
scroll to position [1095, 0]
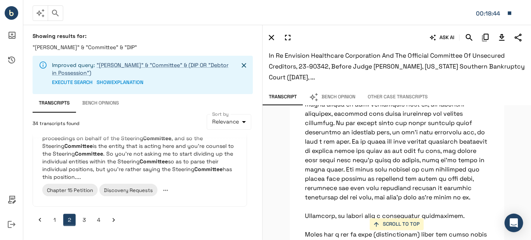
click at [84, 217] on button "3" at bounding box center [84, 220] width 12 height 12
